Goal: Obtain resource: Download file/media

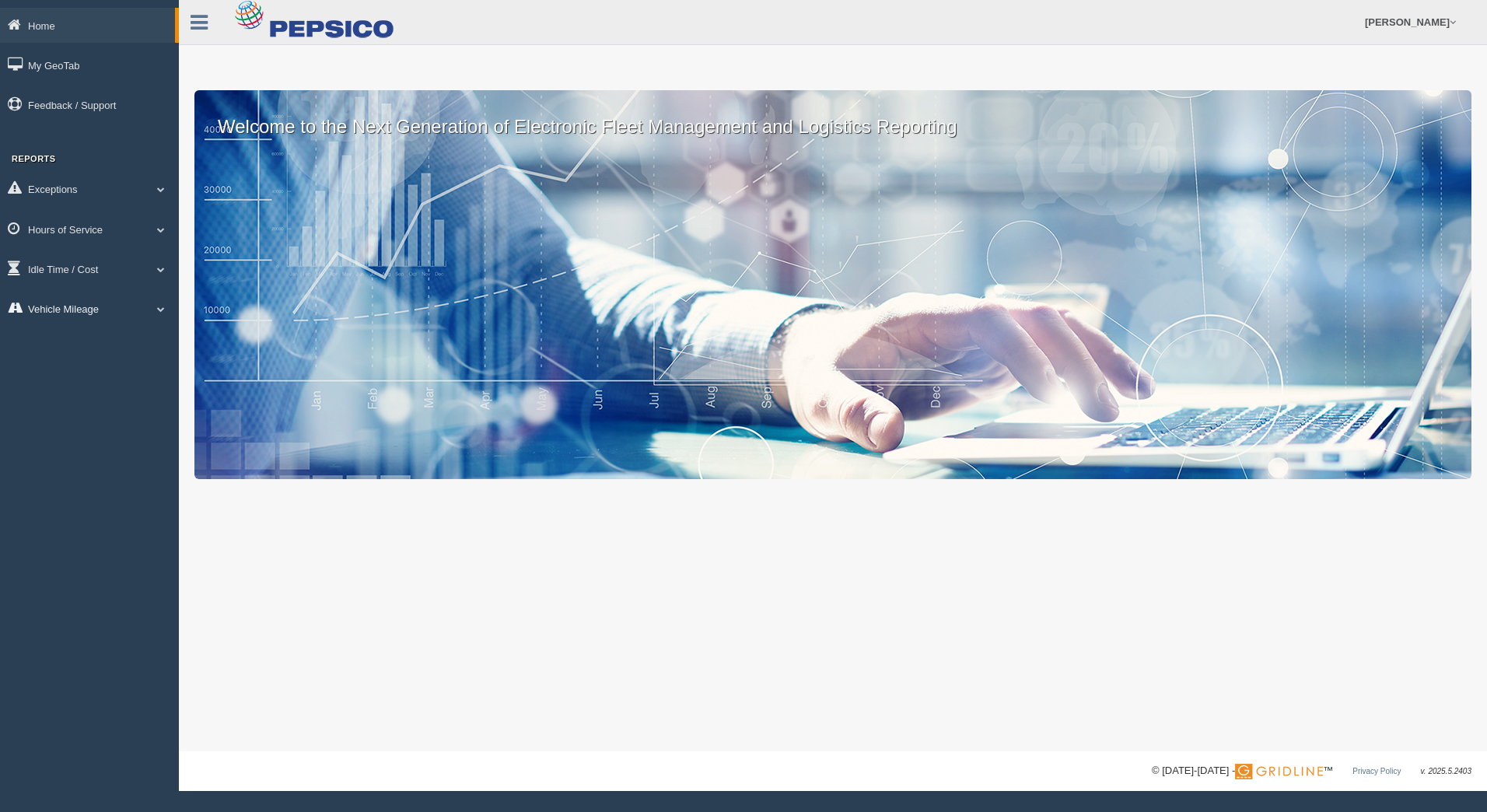
click at [159, 306] on span at bounding box center [161, 309] width 20 height 7
click at [100, 344] on link "Vehicle Mileage" at bounding box center [101, 345] width 147 height 28
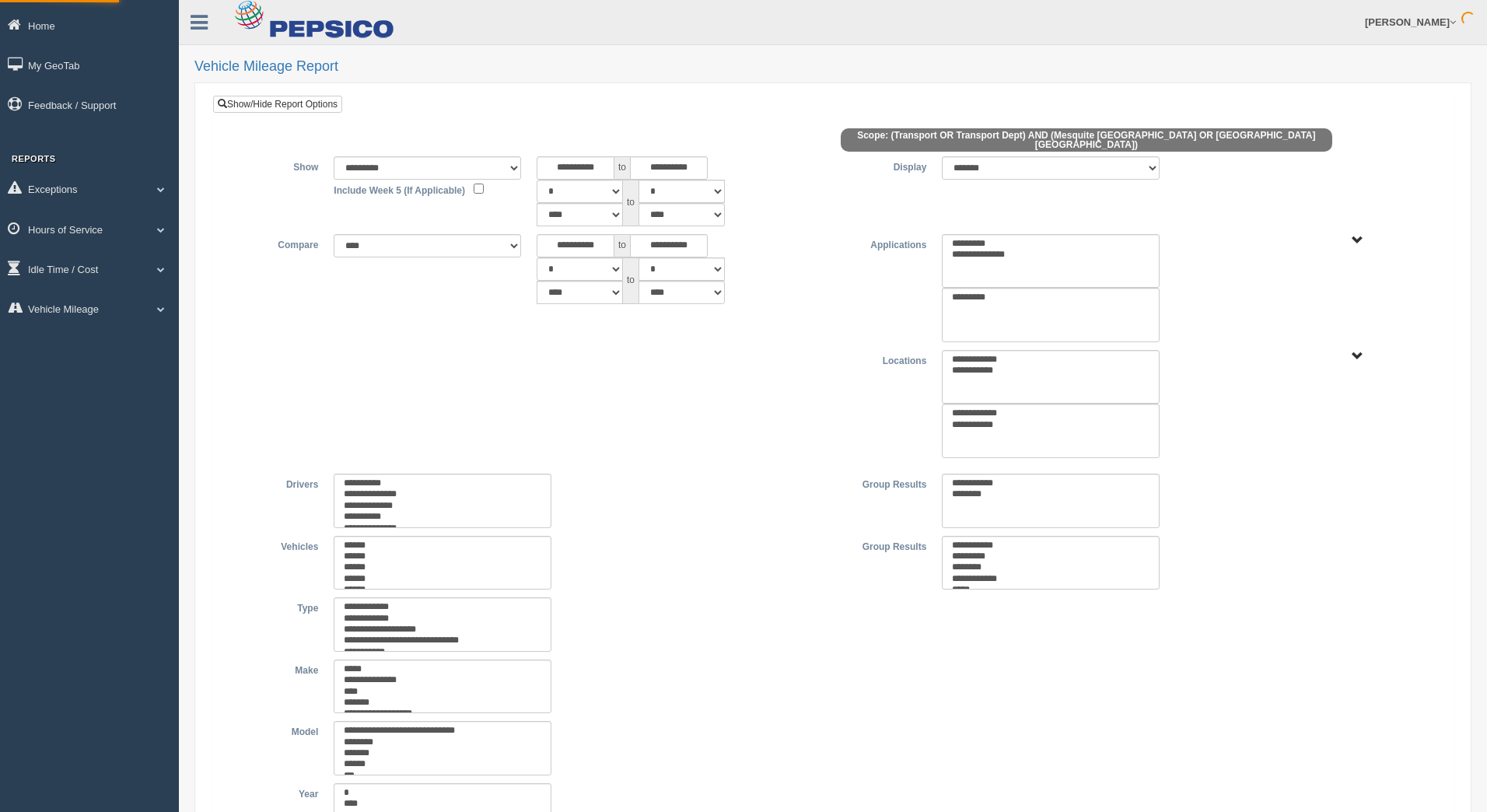
type input "********"
type input "*********"
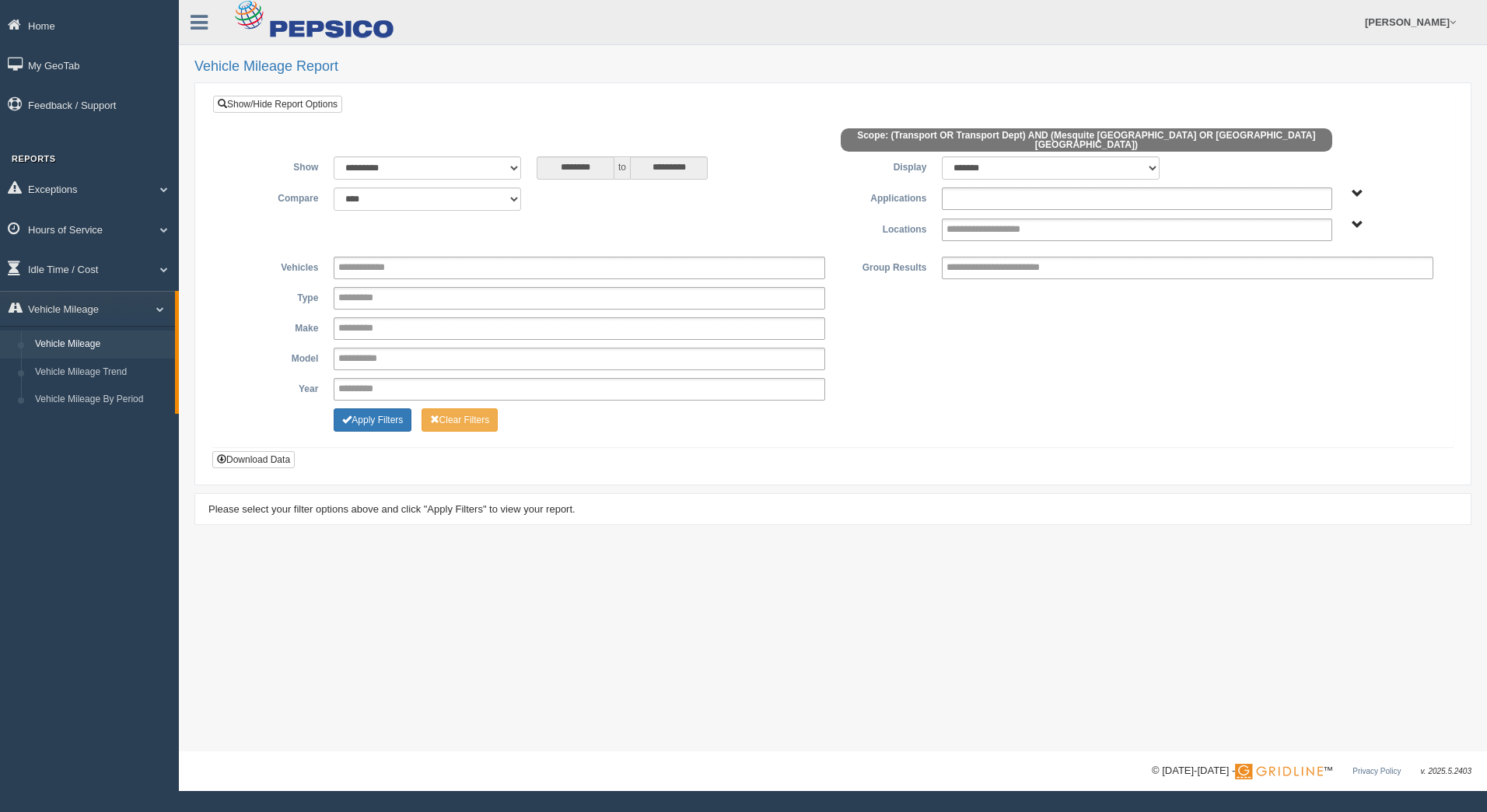
click at [1088, 188] on ul at bounding box center [1137, 198] width 389 height 22
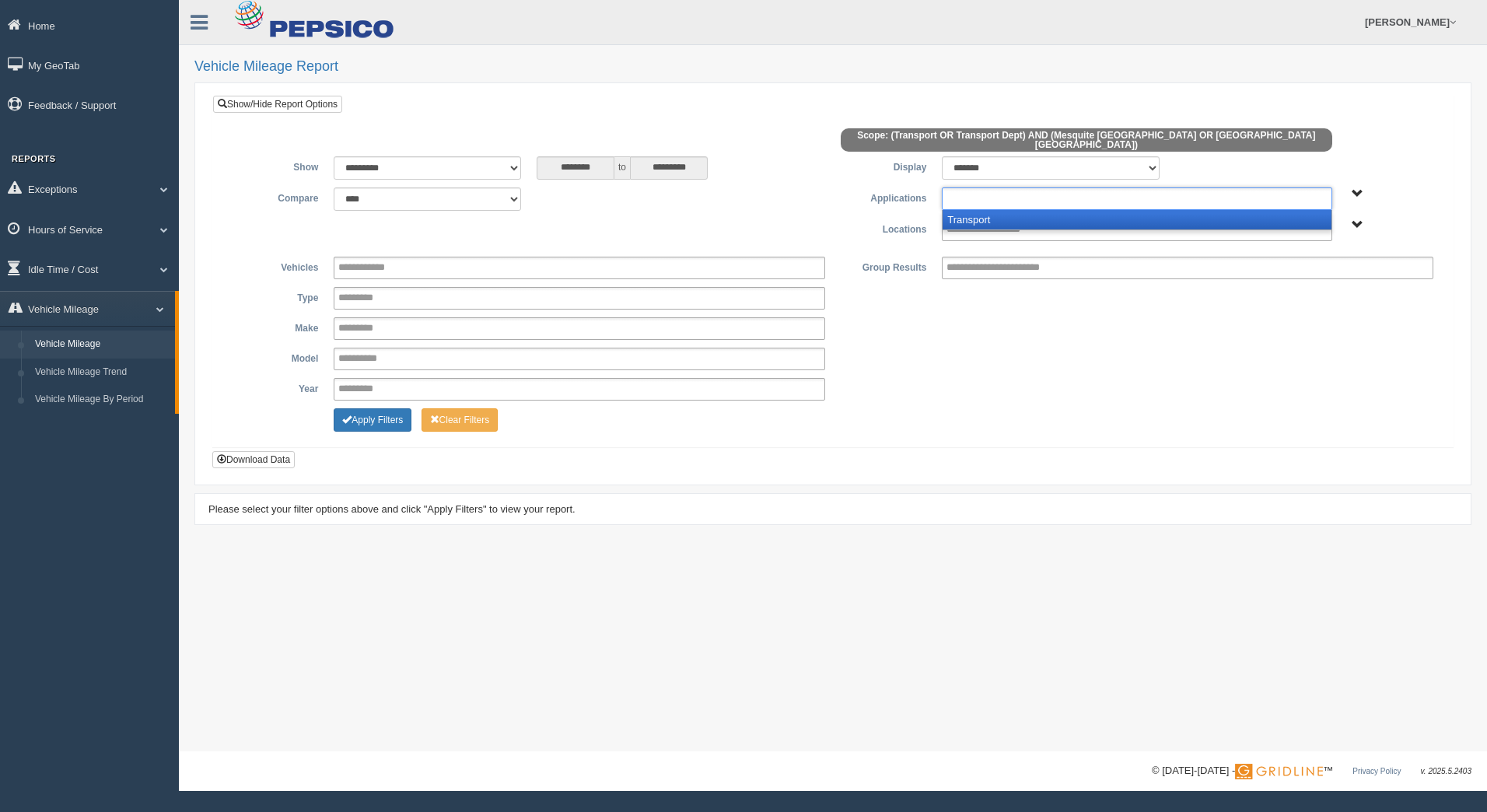
click at [1062, 210] on li "Transport" at bounding box center [1137, 220] width 388 height 19
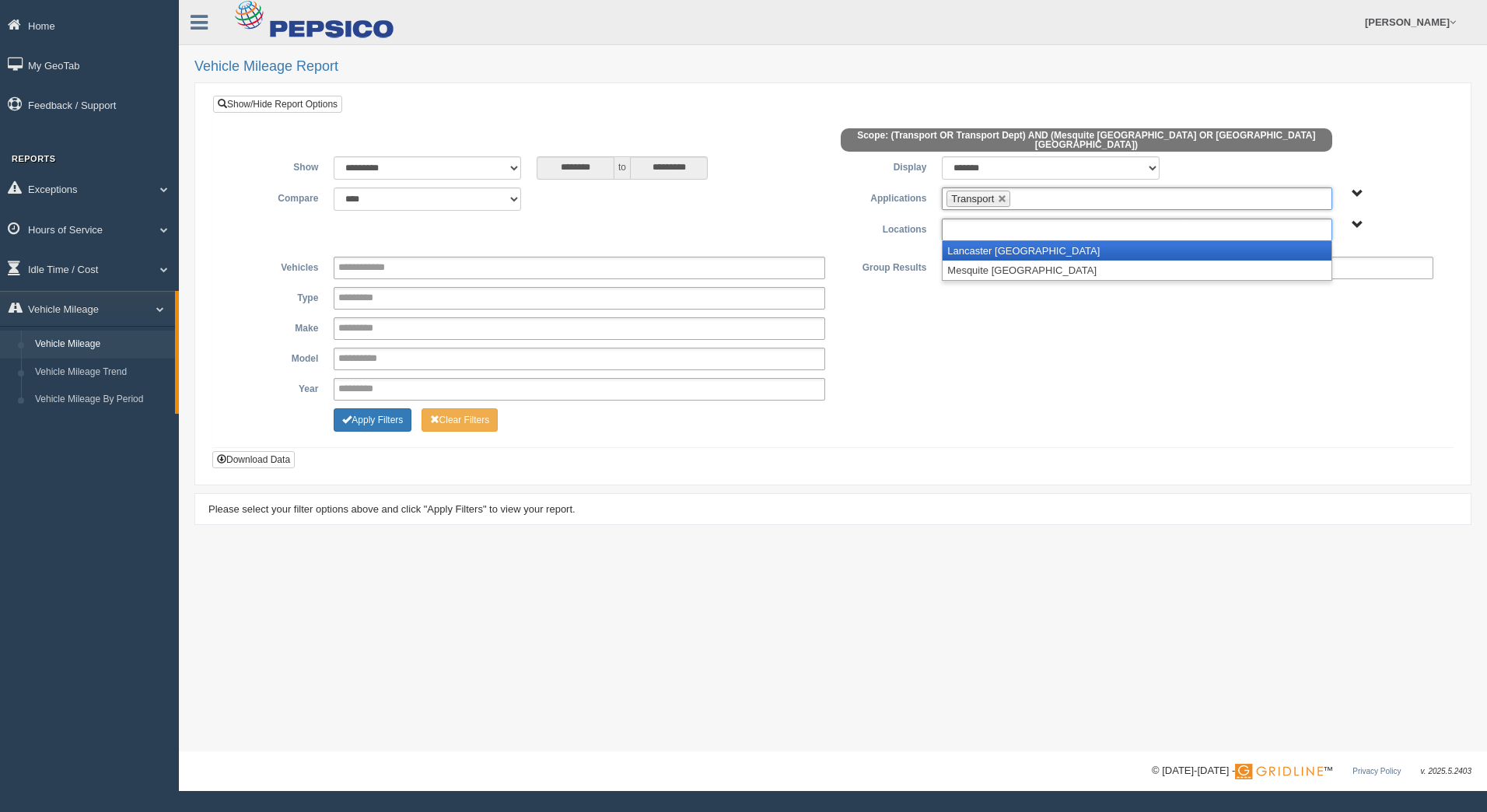
click at [1049, 220] on input "text" at bounding box center [1000, 229] width 108 height 19
click at [1034, 243] on li "Lancaster [GEOGRAPHIC_DATA]" at bounding box center [1137, 250] width 388 height 19
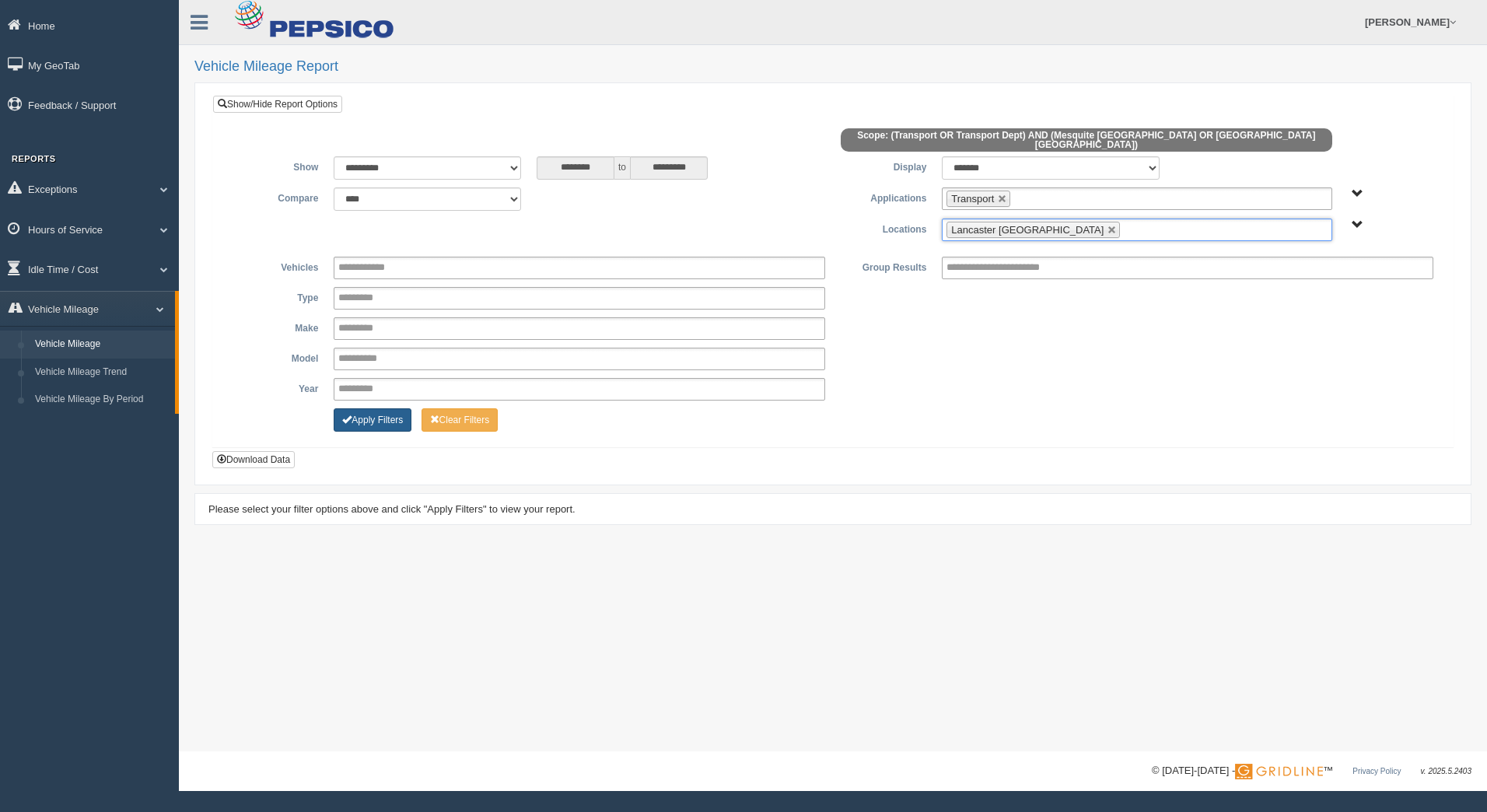
click at [385, 416] on button "Apply Filters" at bounding box center [373, 420] width 78 height 23
click at [1054, 190] on input "text" at bounding box center [1006, 198] width 119 height 19
click at [1036, 210] on li "Transport" at bounding box center [1137, 220] width 388 height 19
click at [1024, 222] on input "text" at bounding box center [1000, 229] width 108 height 19
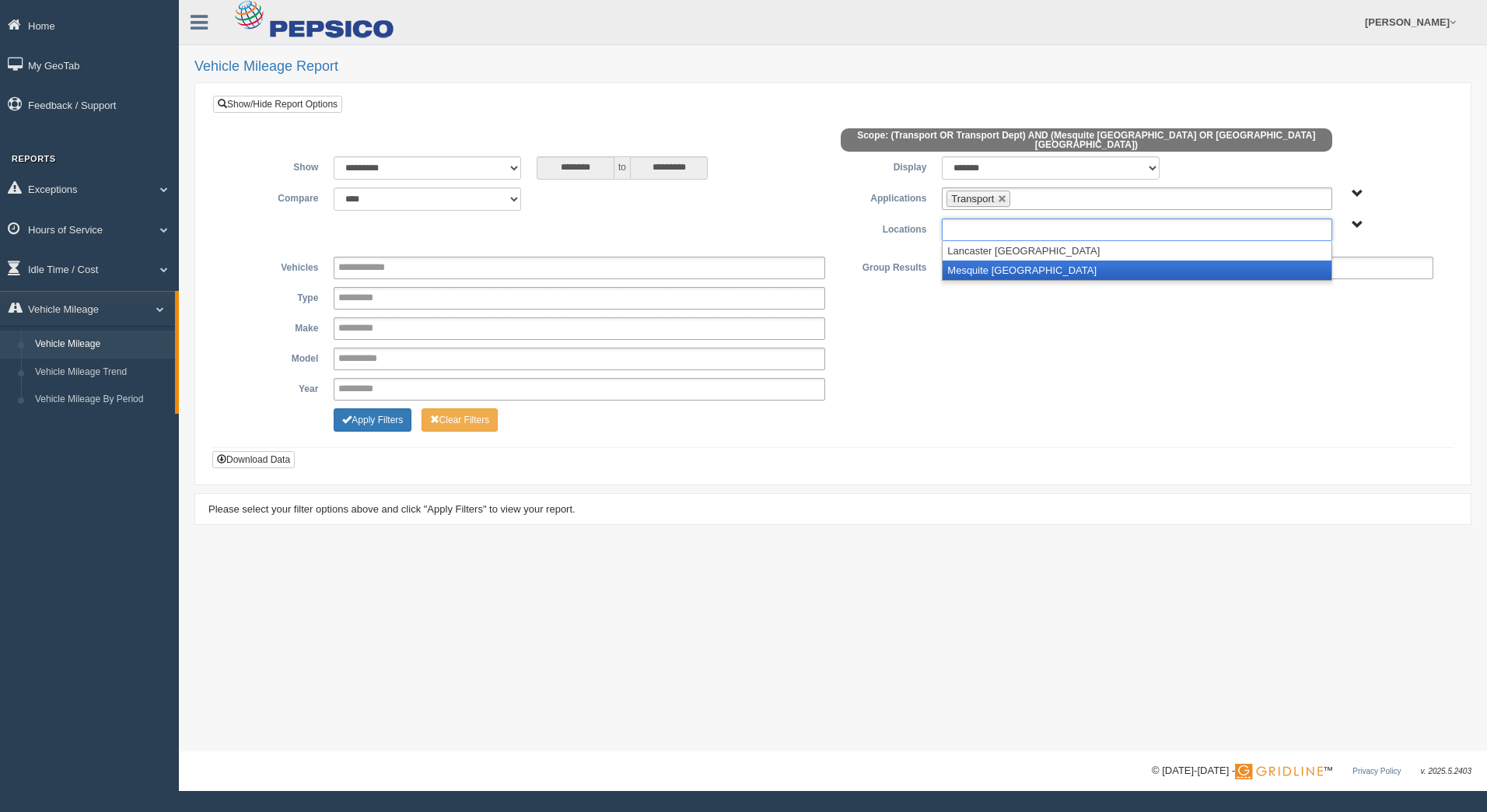
click at [999, 263] on li "Mesquite [GEOGRAPHIC_DATA]" at bounding box center [1137, 270] width 388 height 19
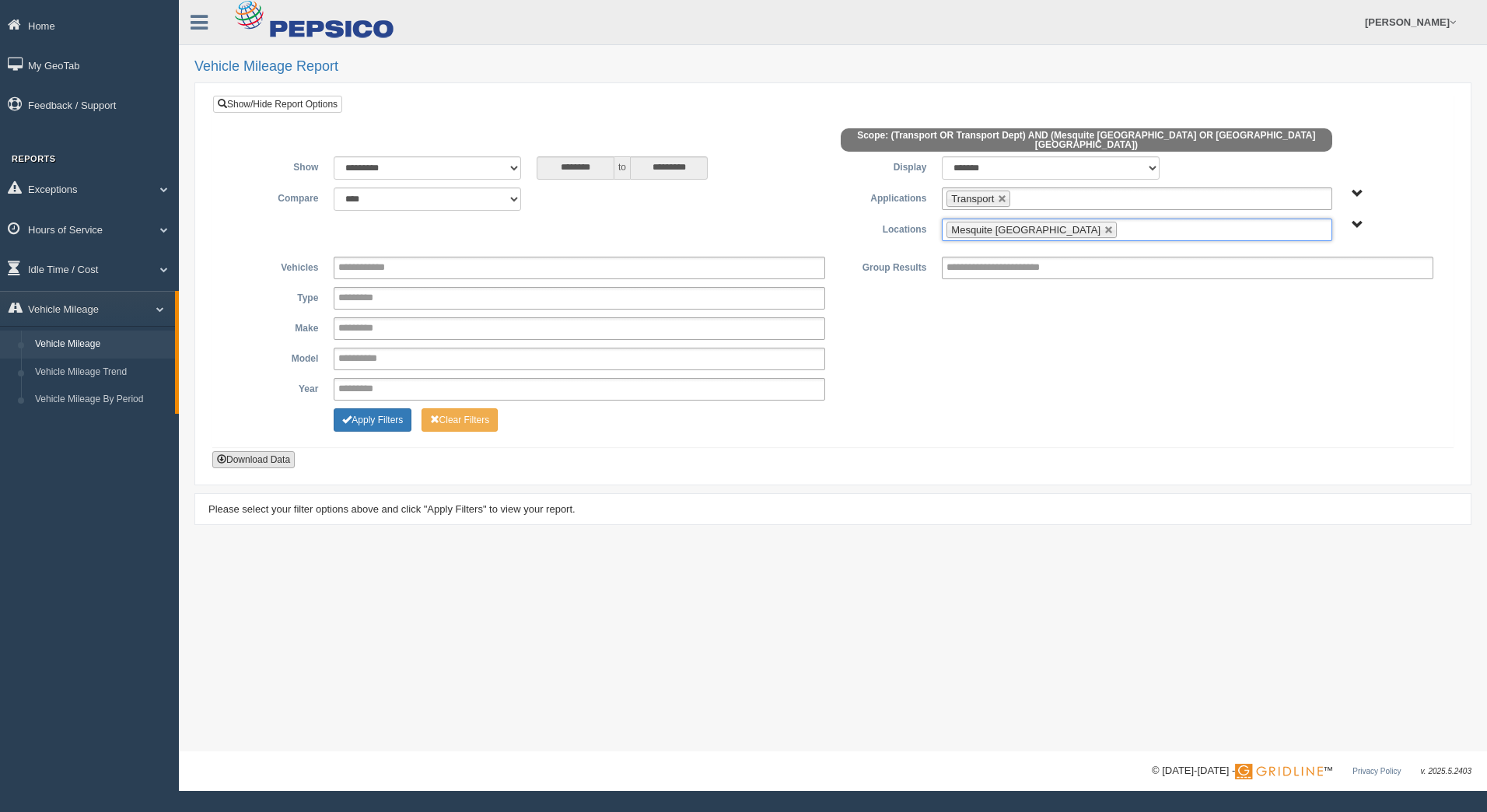
click at [263, 451] on button "Download Data" at bounding box center [253, 460] width 83 height 17
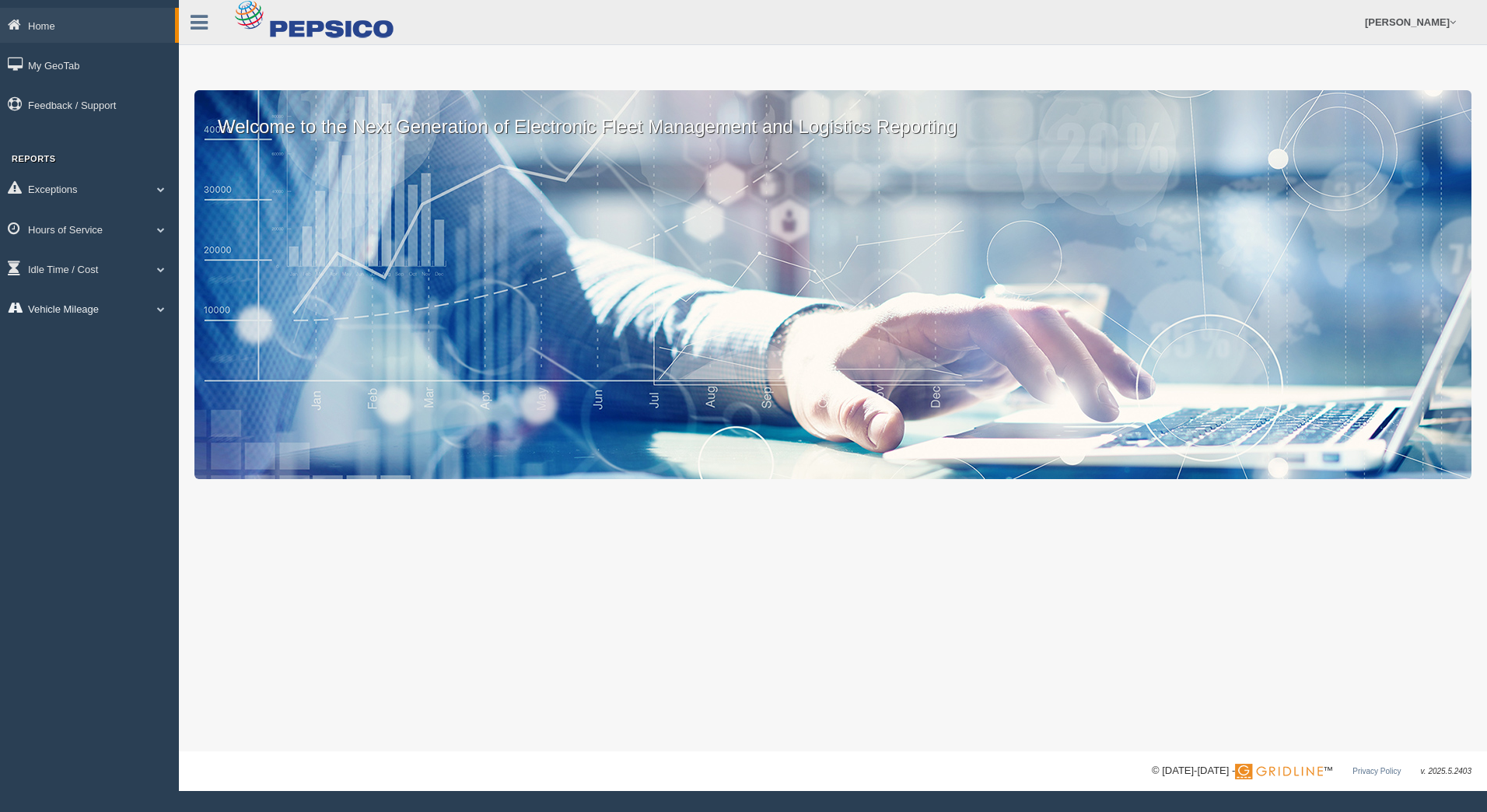
click at [163, 315] on link "Vehicle Mileage" at bounding box center [89, 309] width 179 height 35
click at [129, 342] on link "Vehicle Mileage" at bounding box center [101, 345] width 147 height 28
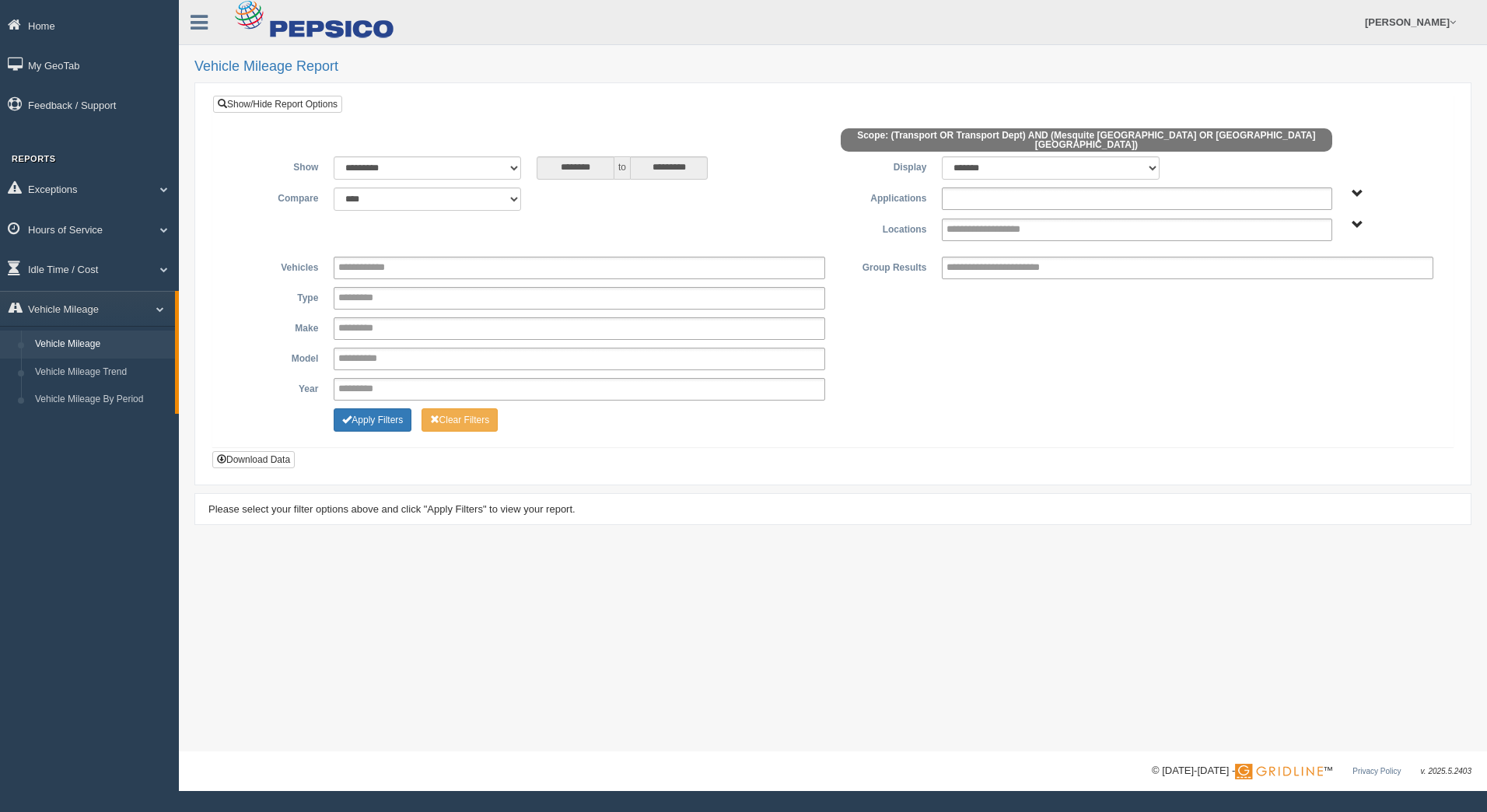
click at [1029, 189] on input "text" at bounding box center [1006, 198] width 119 height 19
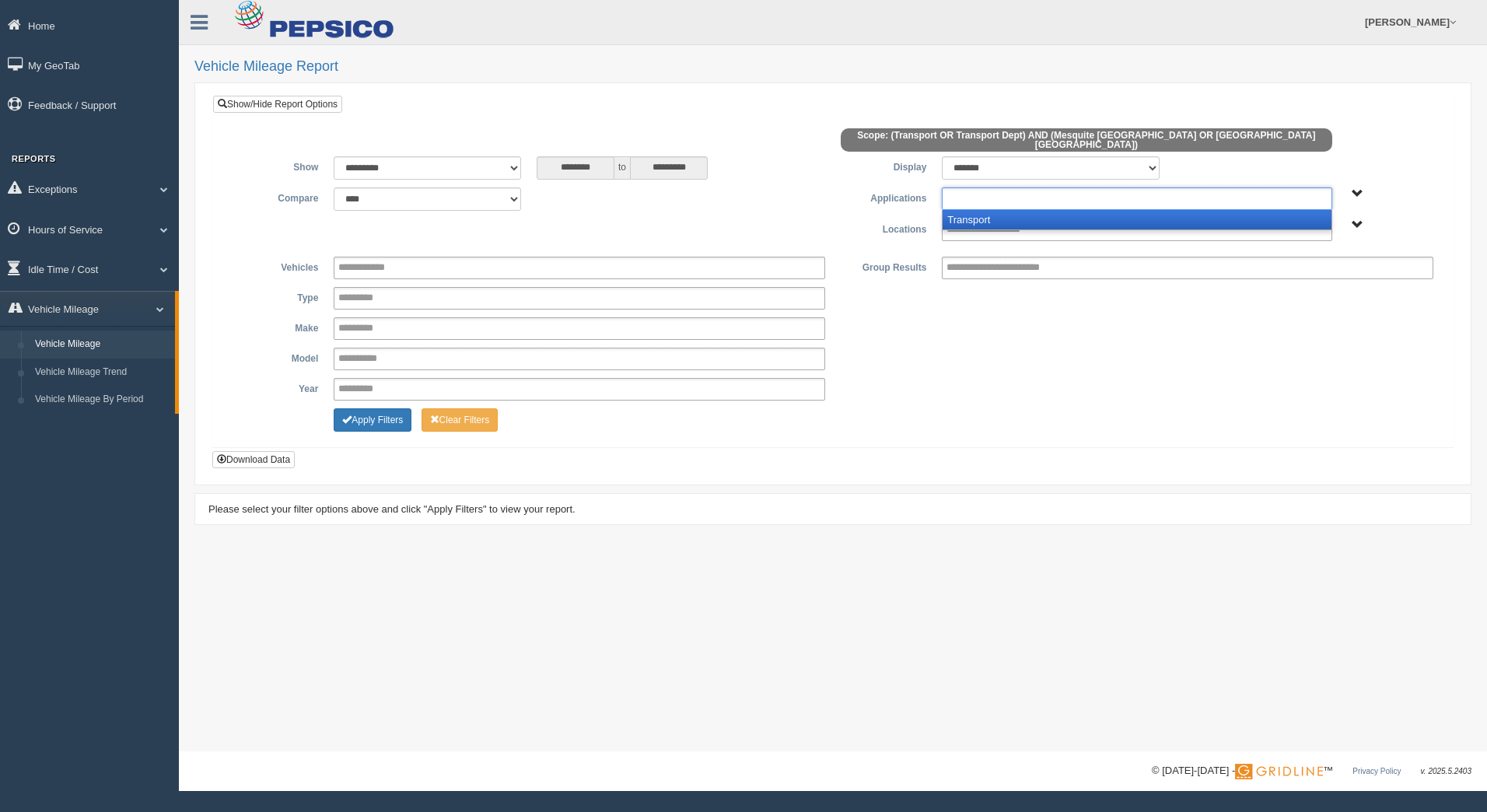
click at [1020, 213] on li "Transport" at bounding box center [1137, 220] width 388 height 19
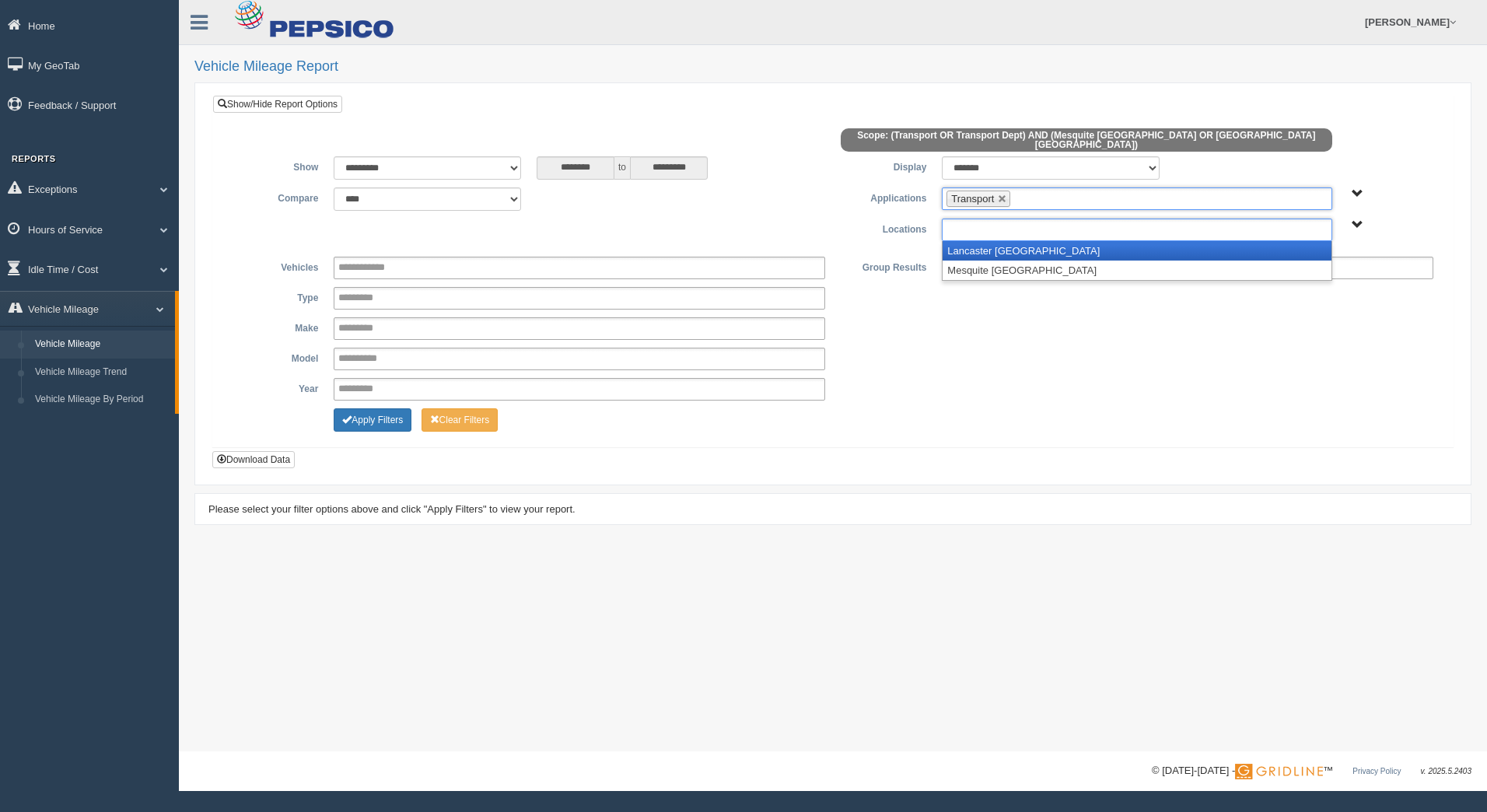
click at [1020, 220] on input "text" at bounding box center [1000, 229] width 108 height 19
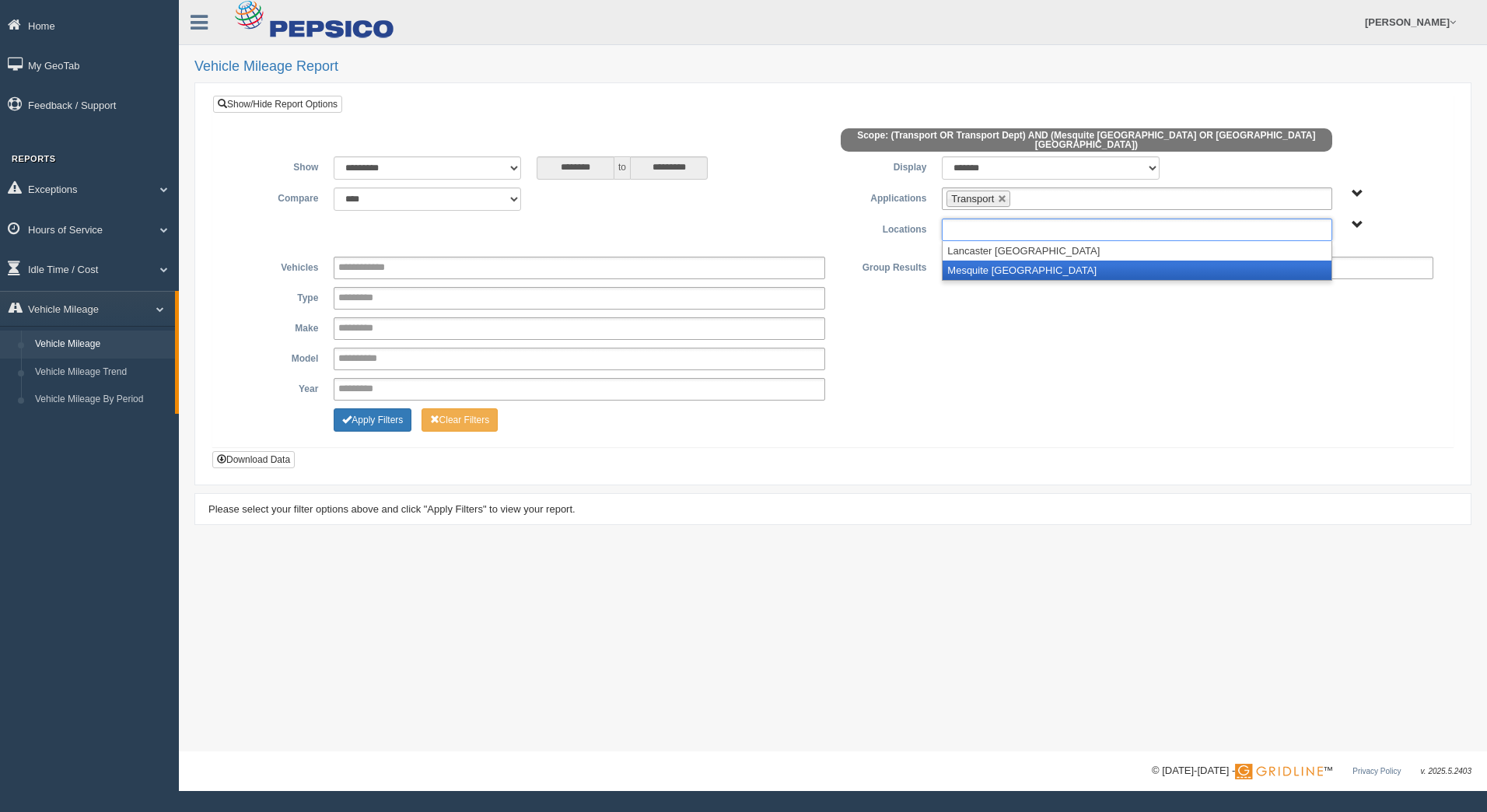
click at [1020, 260] on li "Mesquite [GEOGRAPHIC_DATA]" at bounding box center [1137, 270] width 388 height 19
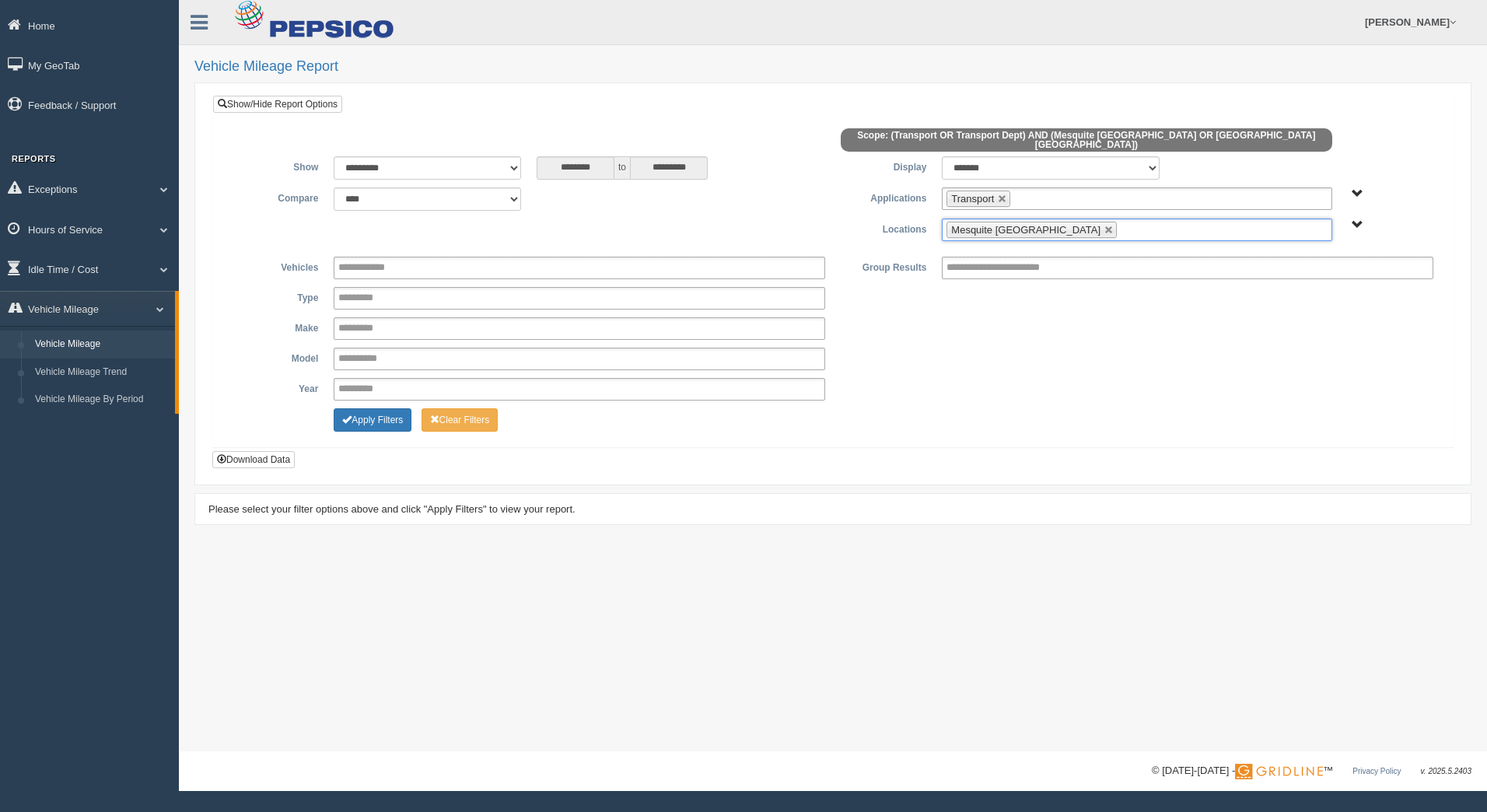
click at [588, 457] on div "**********" at bounding box center [832, 283] width 1241 height 377
click at [388, 399] on div "**********" at bounding box center [832, 333] width 1216 height 152
click at [377, 414] on button "Apply Filters" at bounding box center [373, 420] width 78 height 23
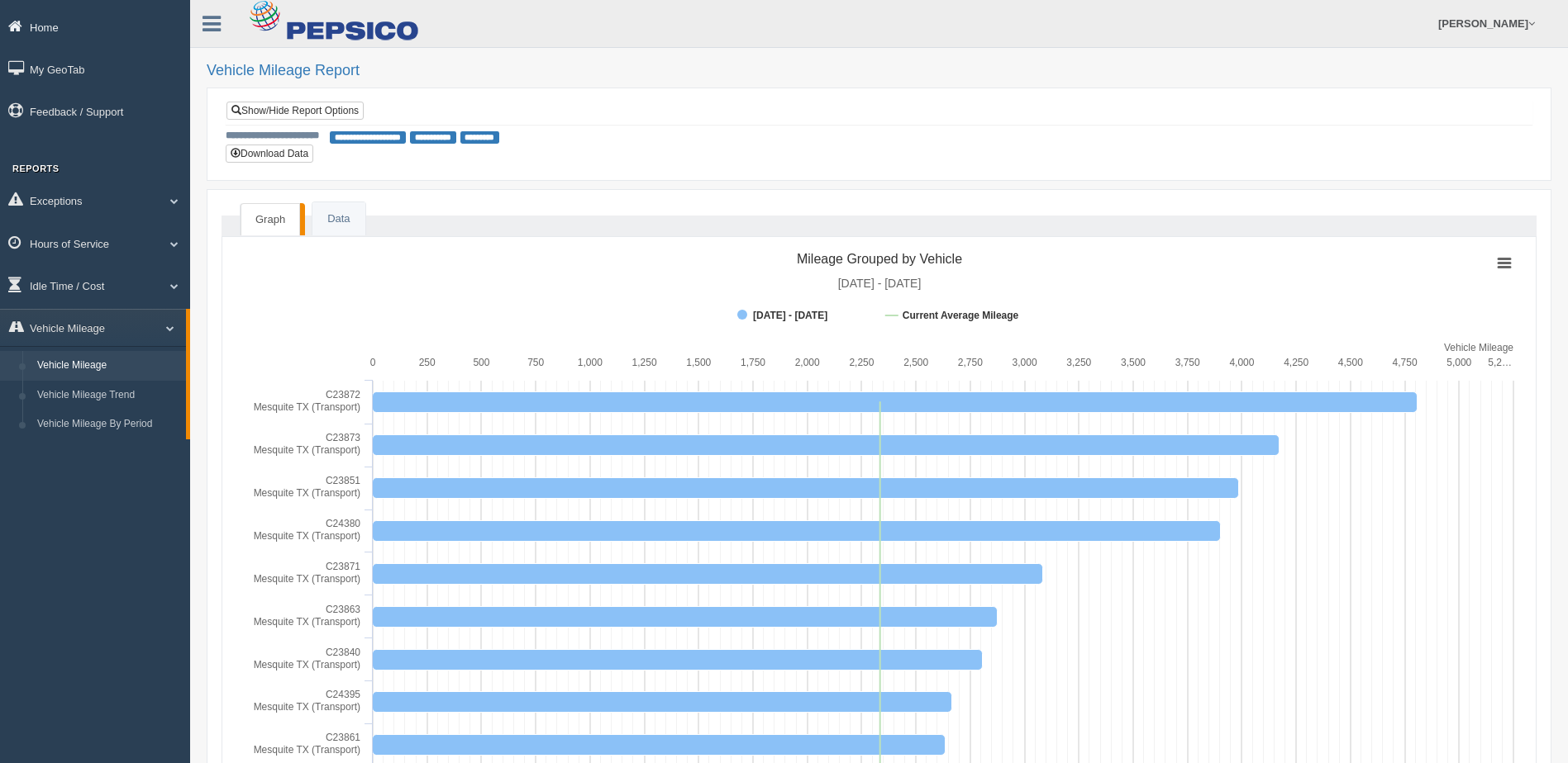
click at [56, 28] on link "Home" at bounding box center [95, 27] width 190 height 37
